Goal: Information Seeking & Learning: Find specific page/section

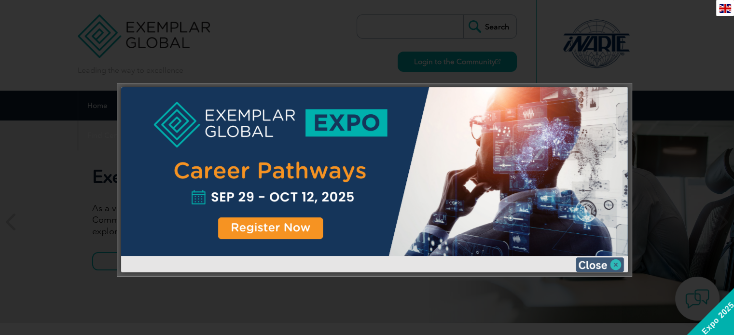
click at [603, 264] on img at bounding box center [600, 265] width 48 height 14
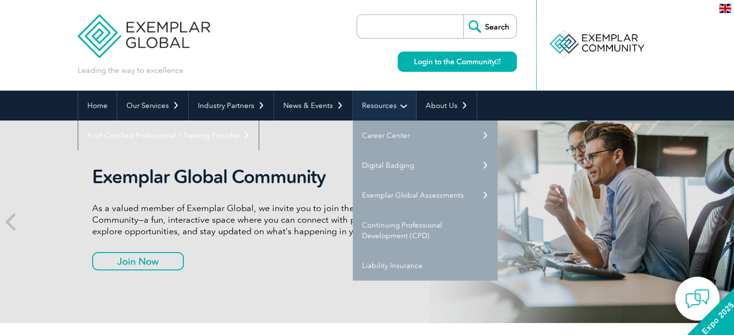
click at [364, 114] on link "Resources" at bounding box center [384, 106] width 63 height 30
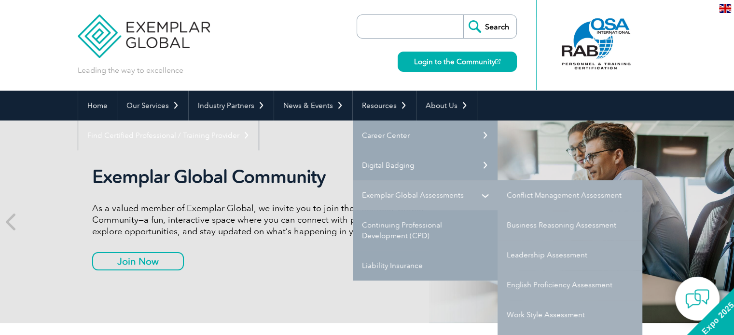
click at [418, 199] on link "Exemplar Global Assessments" at bounding box center [425, 196] width 145 height 30
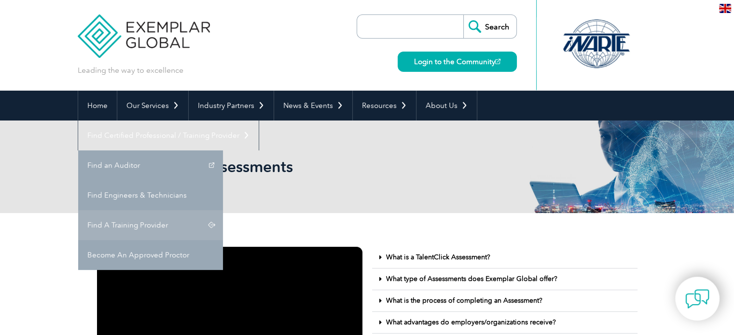
click at [223, 210] on link "Find A Training Provider" at bounding box center [150, 225] width 145 height 30
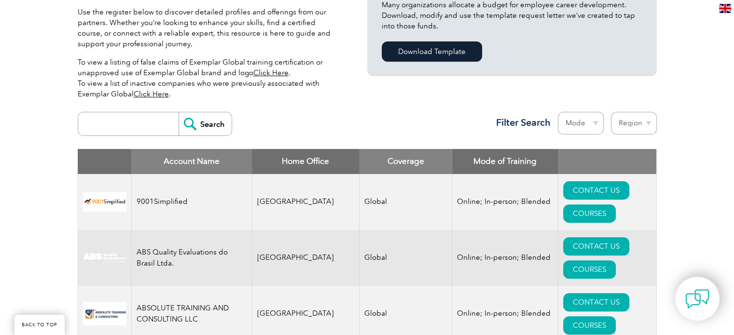
scroll to position [290, 0]
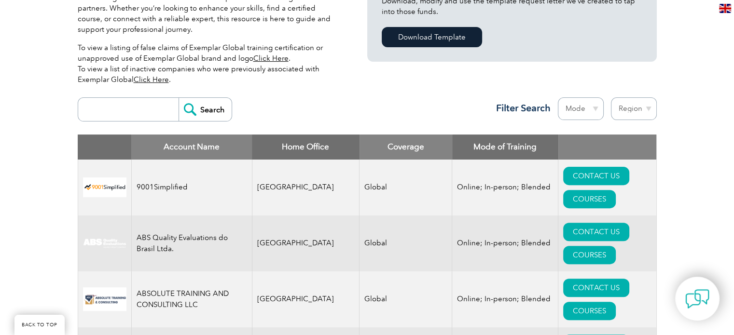
click at [110, 104] on input "search" at bounding box center [131, 109] width 96 height 23
type input "cdg"
click at [179, 98] on input "Search" at bounding box center [205, 109] width 53 height 23
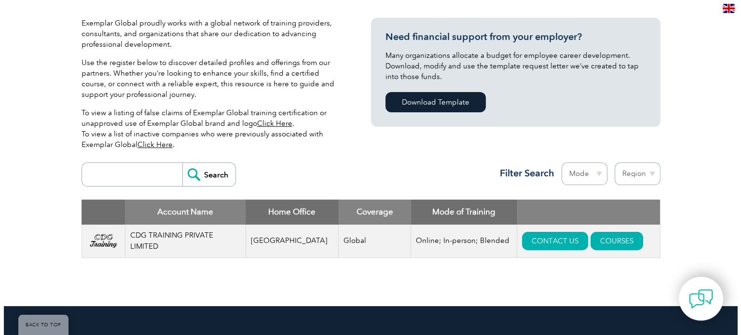
scroll to position [241, 0]
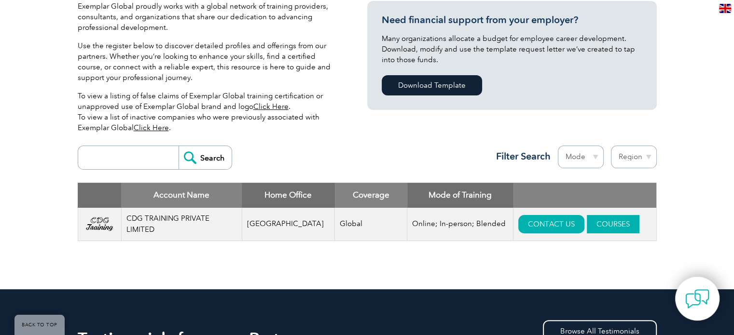
click at [596, 223] on link "COURSES" at bounding box center [613, 224] width 53 height 18
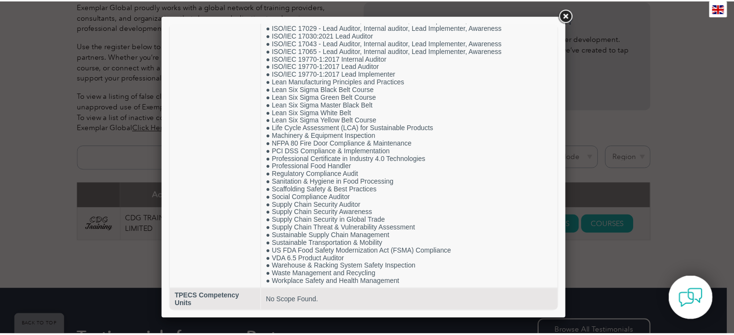
scroll to position [2076, 0]
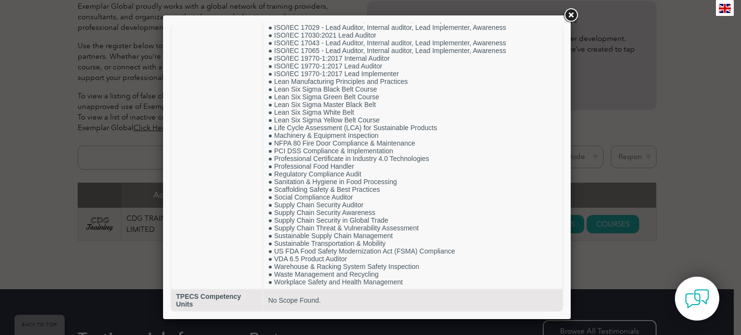
click at [573, 14] on link at bounding box center [570, 15] width 17 height 17
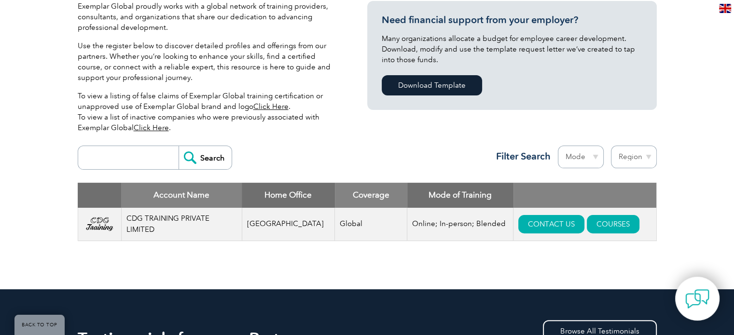
click at [154, 162] on input "search" at bounding box center [131, 157] width 96 height 23
type input "ideal"
click at [179, 146] on input "Search" at bounding box center [205, 157] width 53 height 23
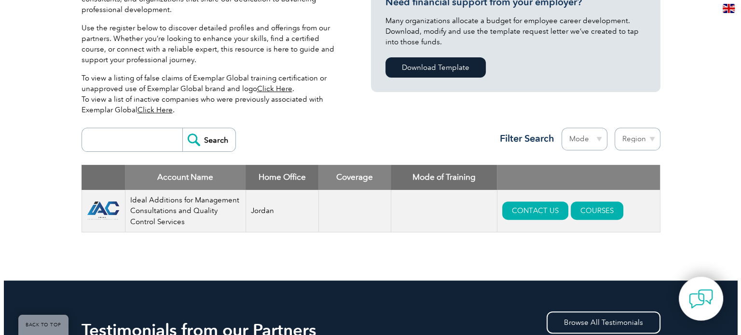
scroll to position [290, 0]
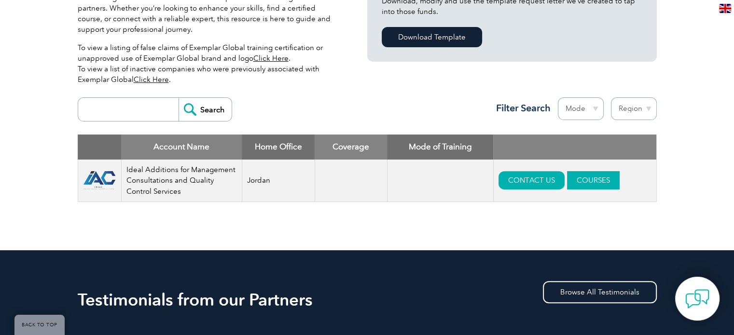
click at [596, 185] on link "COURSES" at bounding box center [593, 180] width 53 height 18
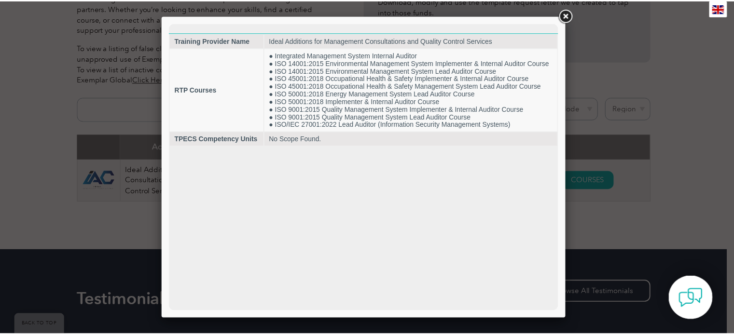
scroll to position [0, 0]
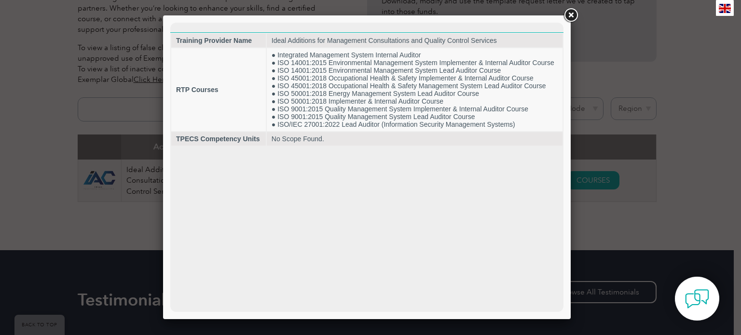
click at [573, 15] on link at bounding box center [570, 15] width 17 height 17
